Goal: Ask a question

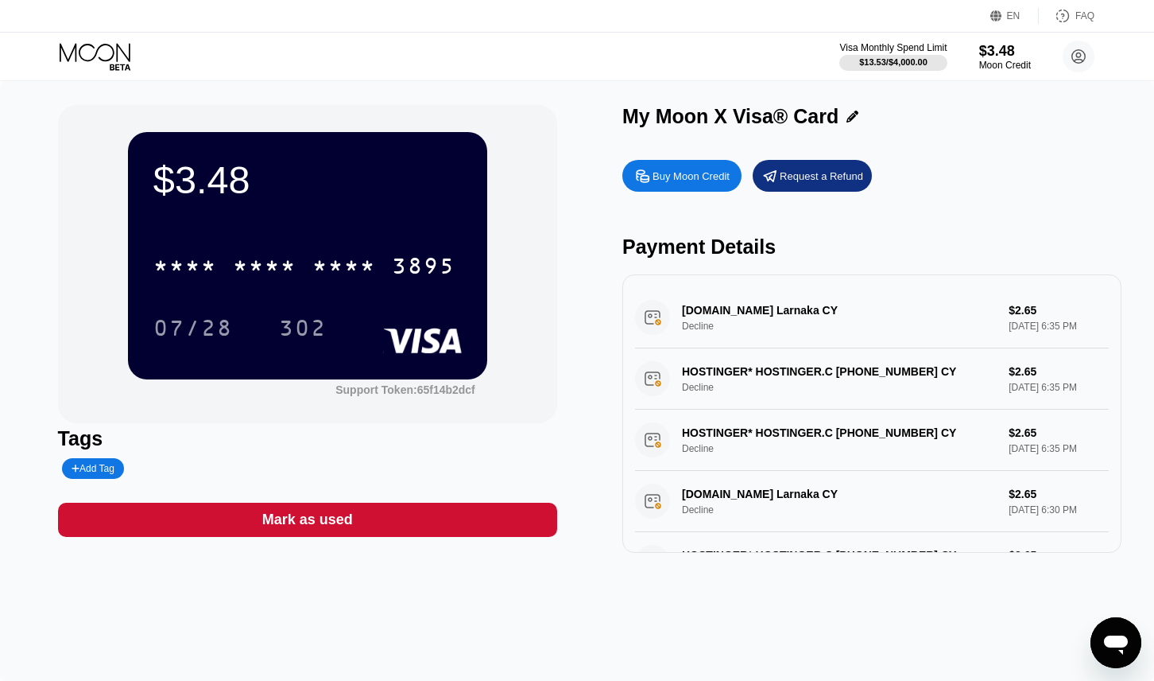
click at [747, 444] on div "HOSTINGER* HOSTINGER.C [PHONE_NUMBER] CY Decline $2.65 [DATE] 6:35 PM" at bounding box center [872, 439] width 474 height 61
click at [1112, 639] on icon "Open messaging window" at bounding box center [1116, 644] width 24 height 19
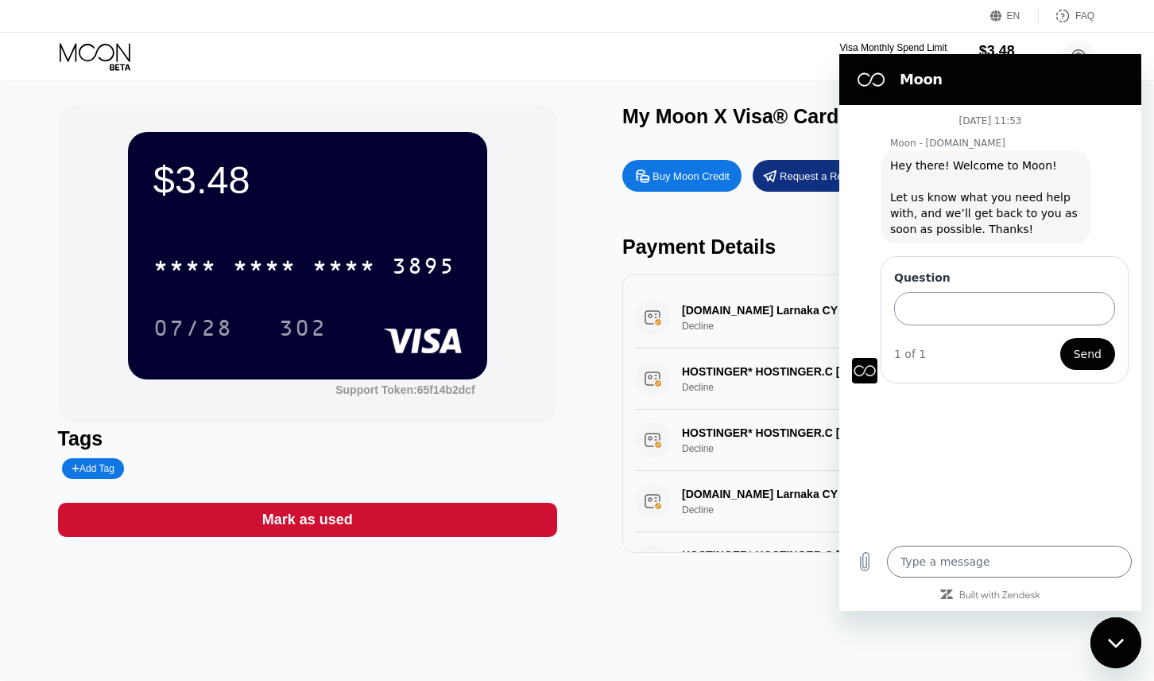
type textarea "x"
click at [1004, 306] on input "Question" at bounding box center [1004, 308] width 221 height 33
paste input "The transaction is in a state where it can't have its 3DS2 status updated: fail…"
type input "The transaction is in a state where it can't have its 3DS2 status updated: fail…"
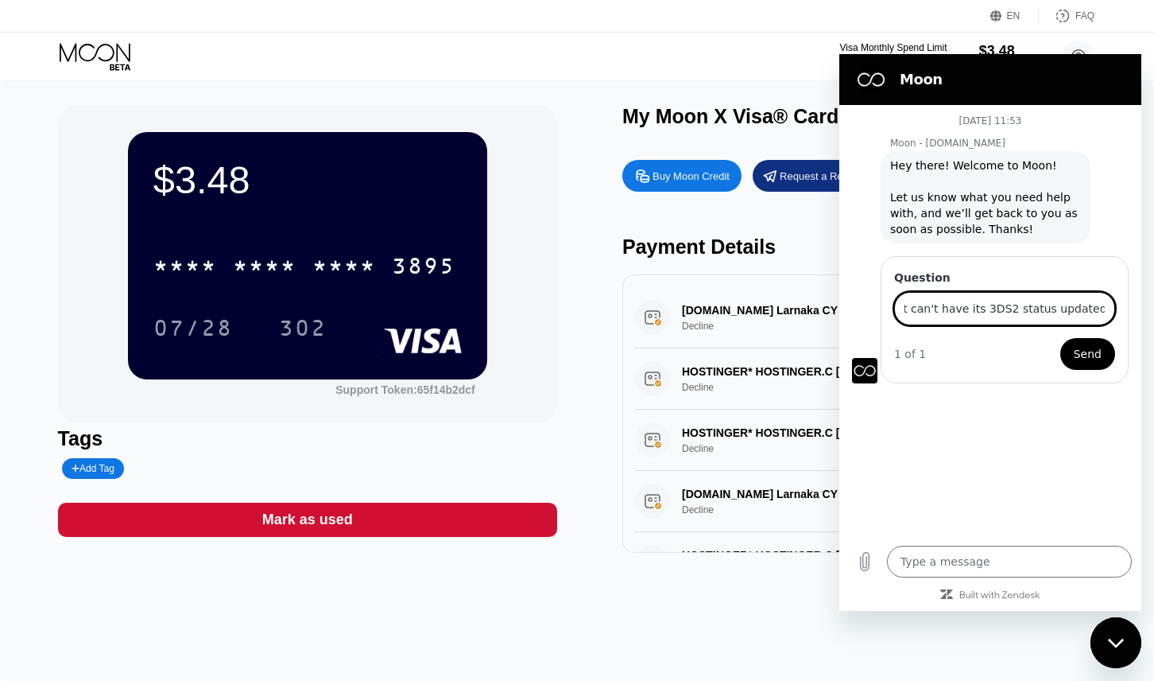
scroll to position [0, 0]
click at [1091, 350] on span "Send" at bounding box center [1088, 353] width 28 height 19
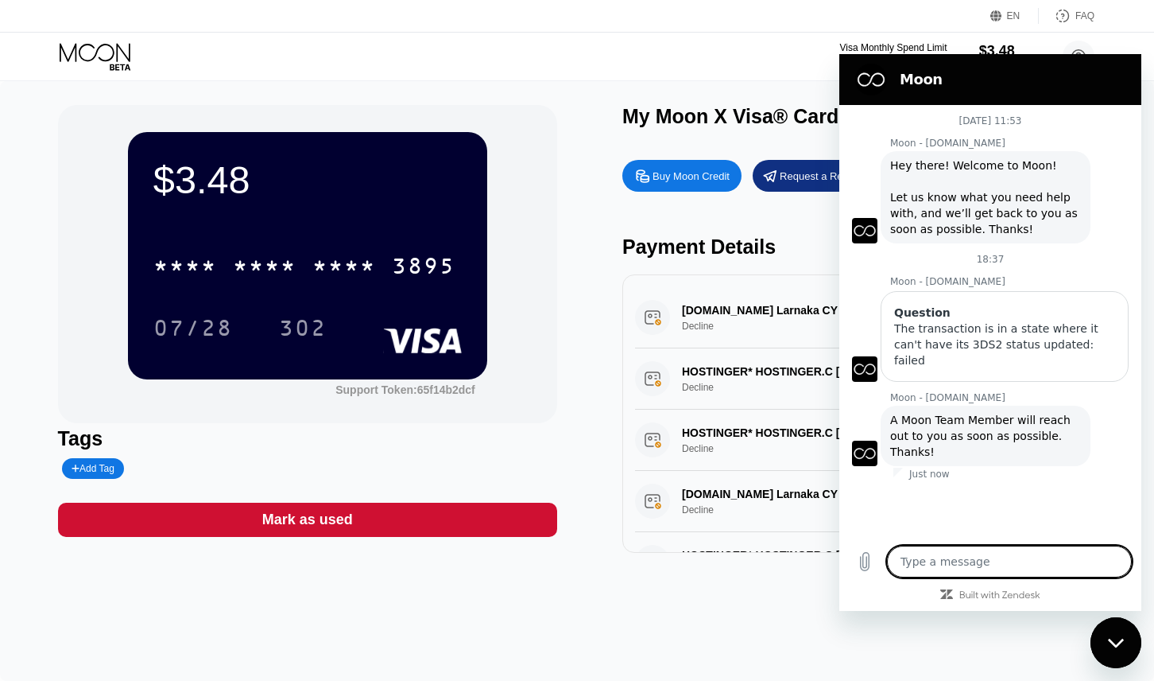
click at [813, 251] on div "Payment Details" at bounding box center [872, 246] width 499 height 23
click at [1122, 644] on icon "Close messaging window" at bounding box center [1116, 643] width 17 height 10
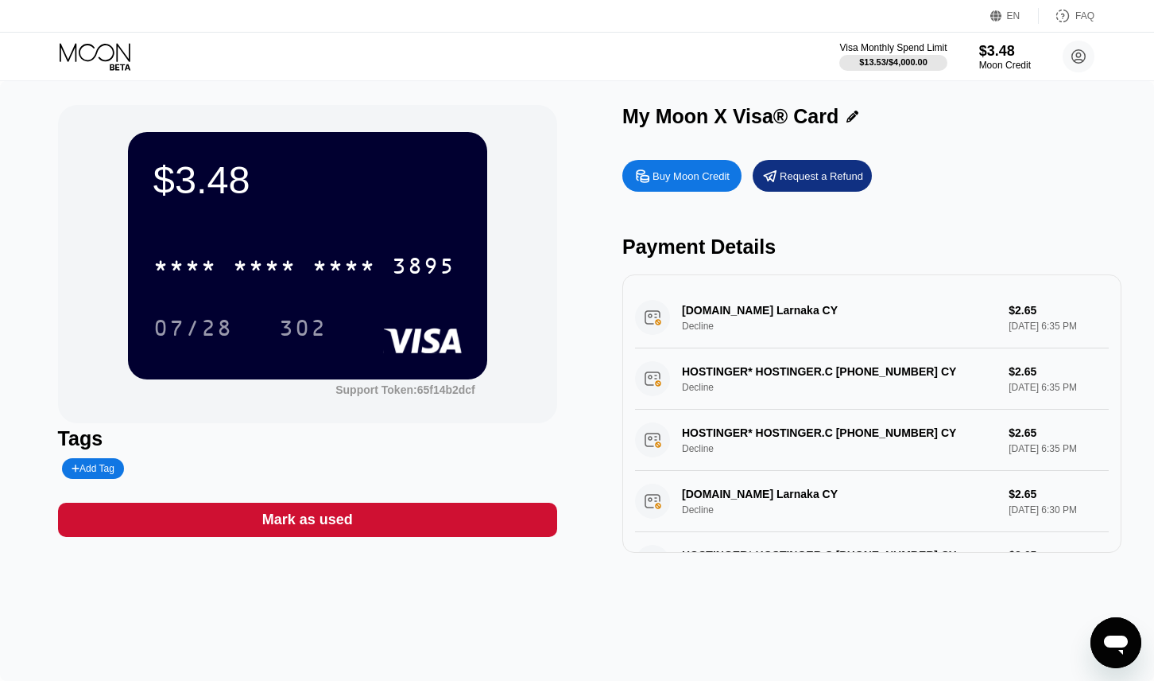
type textarea "x"
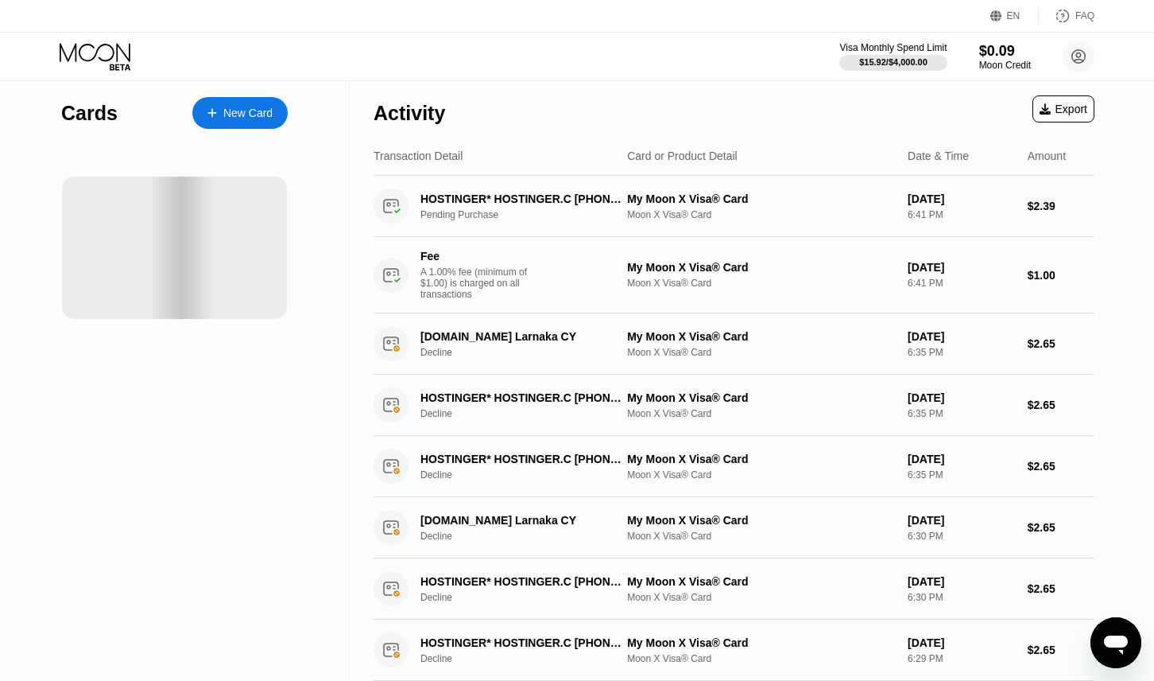
click at [109, 145] on div at bounding box center [174, 240] width 227 height 190
